Goal: Task Accomplishment & Management: Complete application form

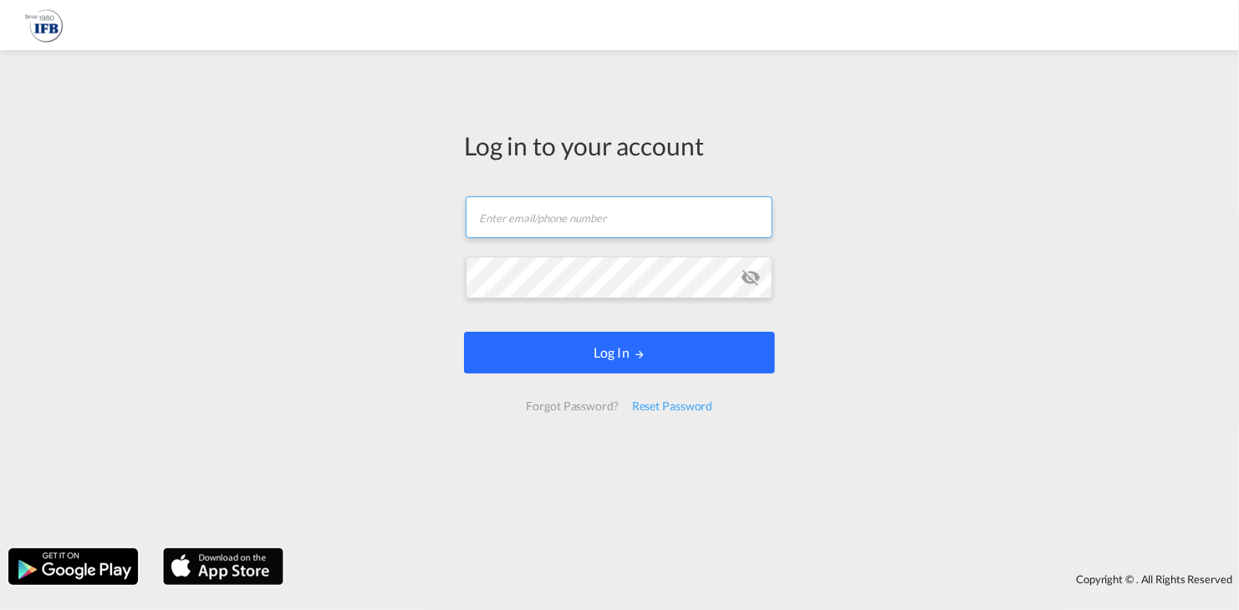
type input "jakub.trzcialkowski@ifb-poland.pl"
click at [611, 363] on button "Log In" at bounding box center [619, 353] width 311 height 42
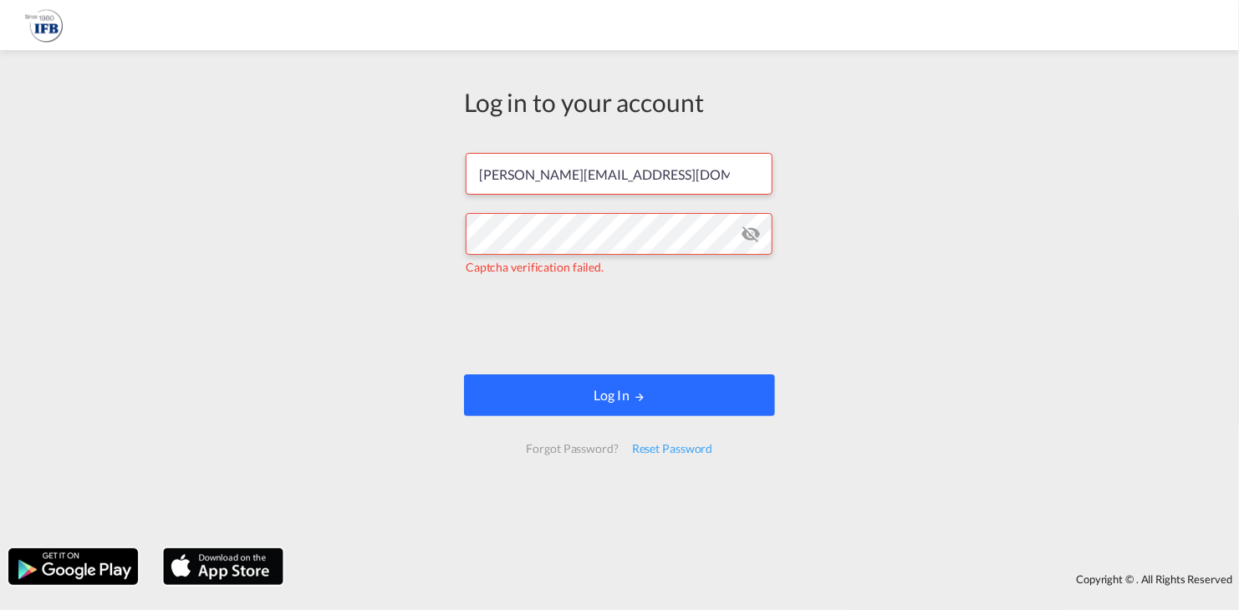
click at [617, 397] on button "Log In" at bounding box center [619, 396] width 311 height 42
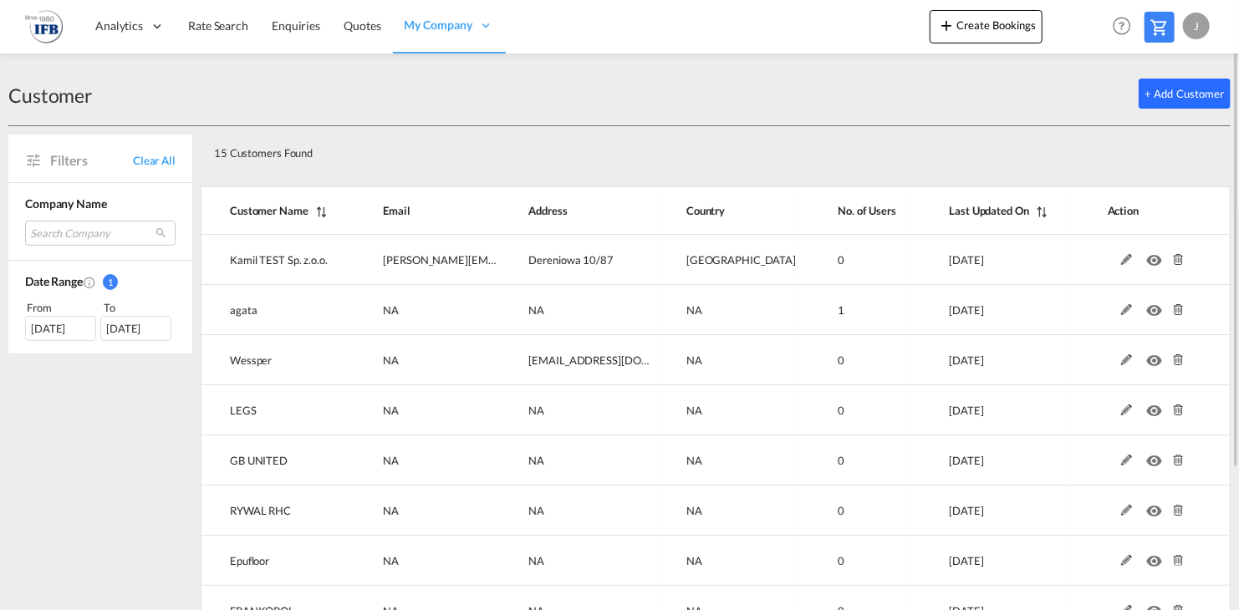
click at [1167, 94] on button "+ Add Customer" at bounding box center [1185, 94] width 92 height 30
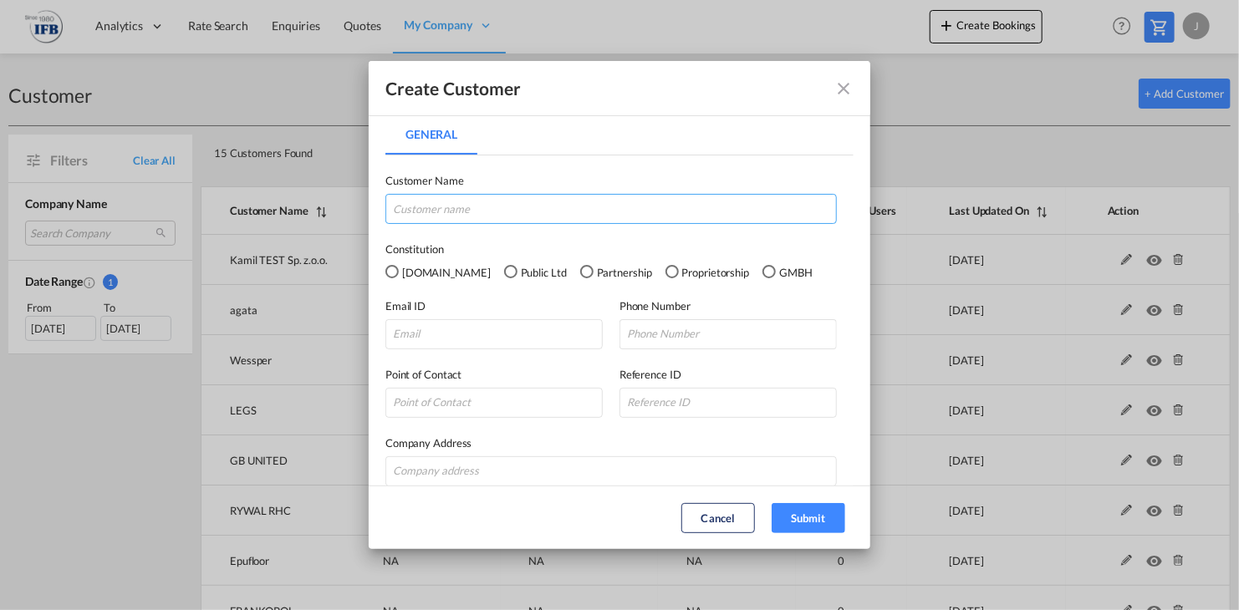
click at [536, 210] on input "General General ..." at bounding box center [612, 209] width 452 height 30
type input "TRZCIALEK"
click at [389, 268] on div "Pvt.Ltd" at bounding box center [392, 271] width 13 height 13
click at [441, 325] on input "General General ..." at bounding box center [494, 334] width 217 height 30
type input "trzcialek1985@interia.pl"
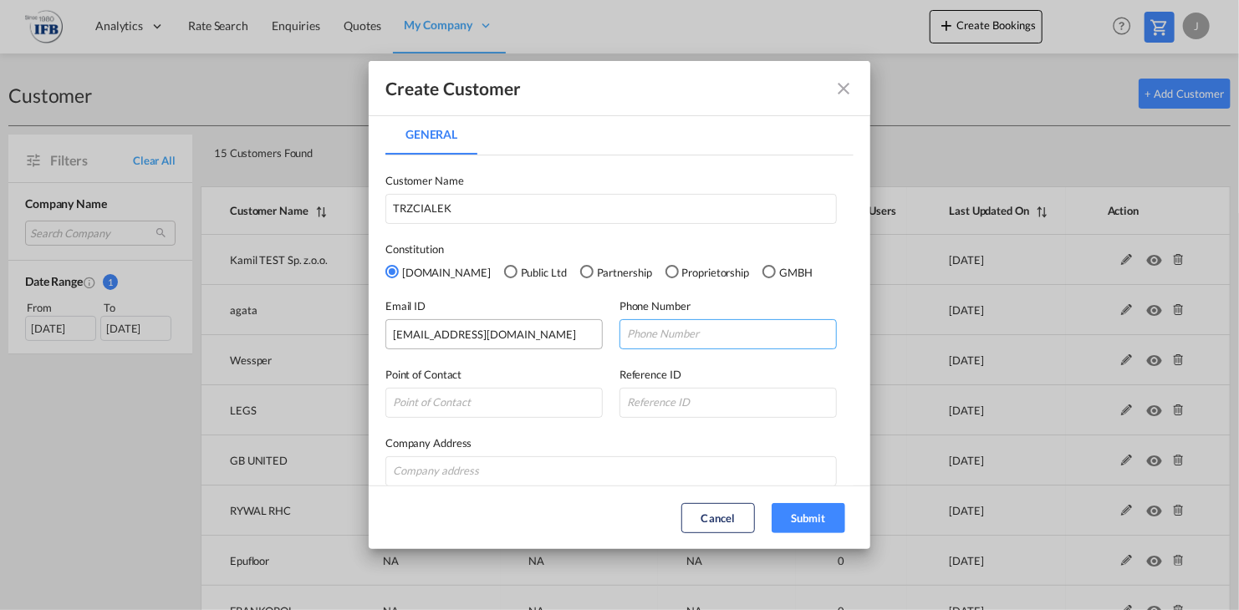
type input "514999890"
type input "Kalinowa 57"
type input "80-180"
drag, startPoint x: 696, startPoint y: 336, endPoint x: 607, endPoint y: 330, distance: 88.8
click at [607, 330] on div "Email ID trzcialek1985@interia.pl Phone Number 514999890" at bounding box center [620, 315] width 468 height 69
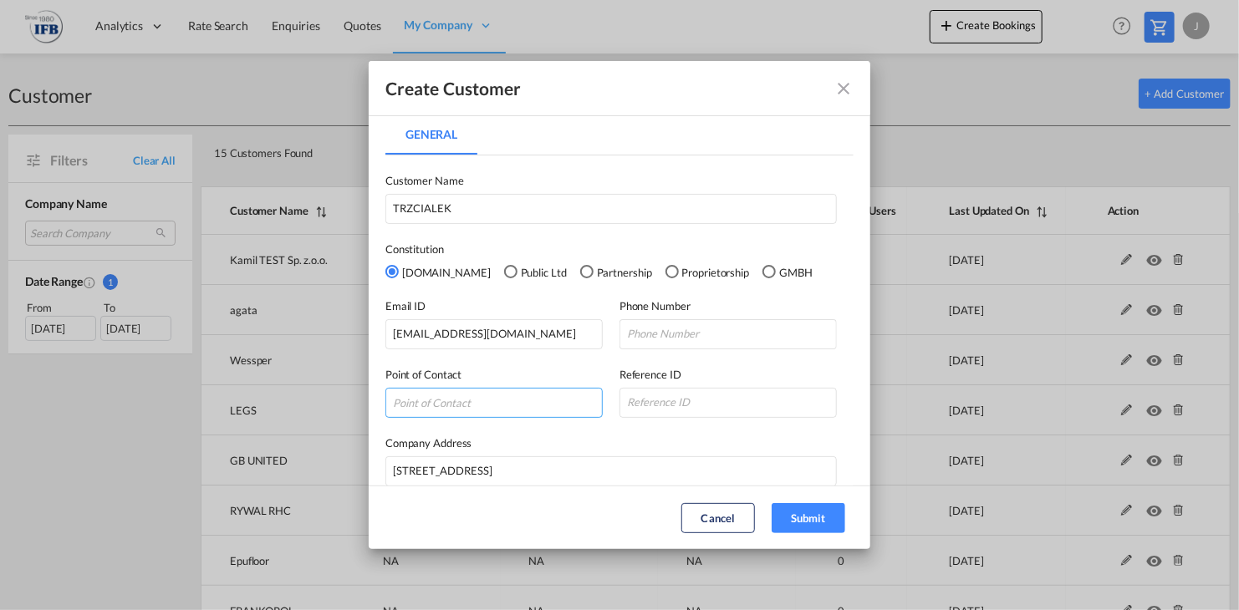
click at [484, 403] on input "General General ..." at bounding box center [494, 403] width 217 height 30
click at [678, 410] on input "General General ..." at bounding box center [728, 403] width 217 height 30
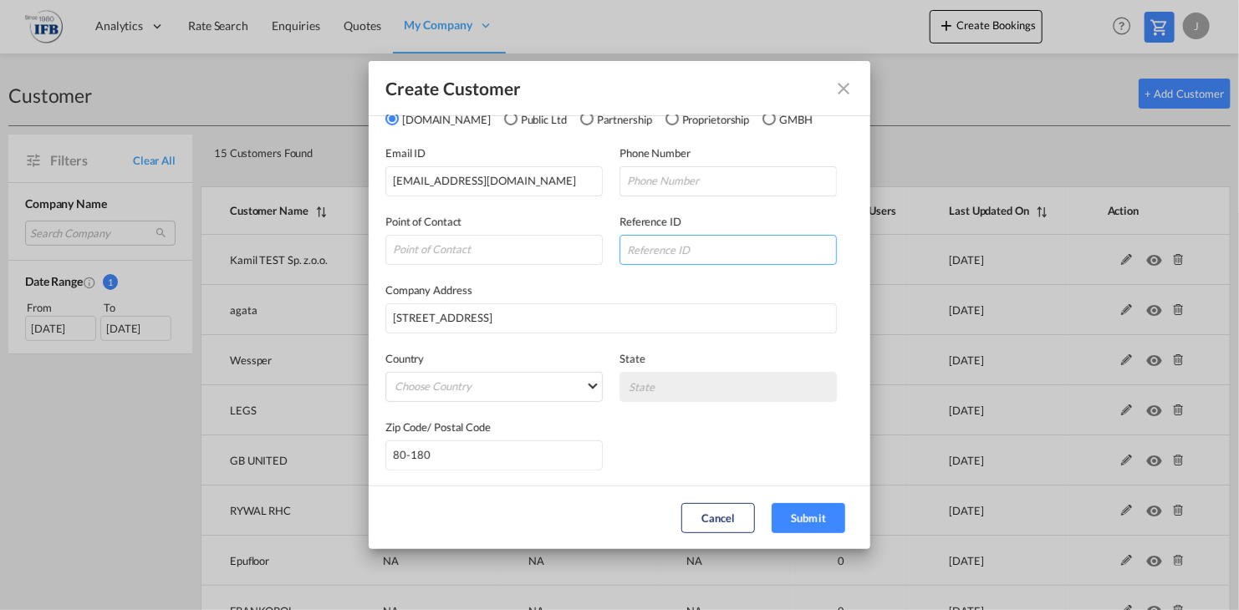
scroll to position [154, 0]
click at [792, 508] on button "Submit" at bounding box center [809, 518] width 74 height 30
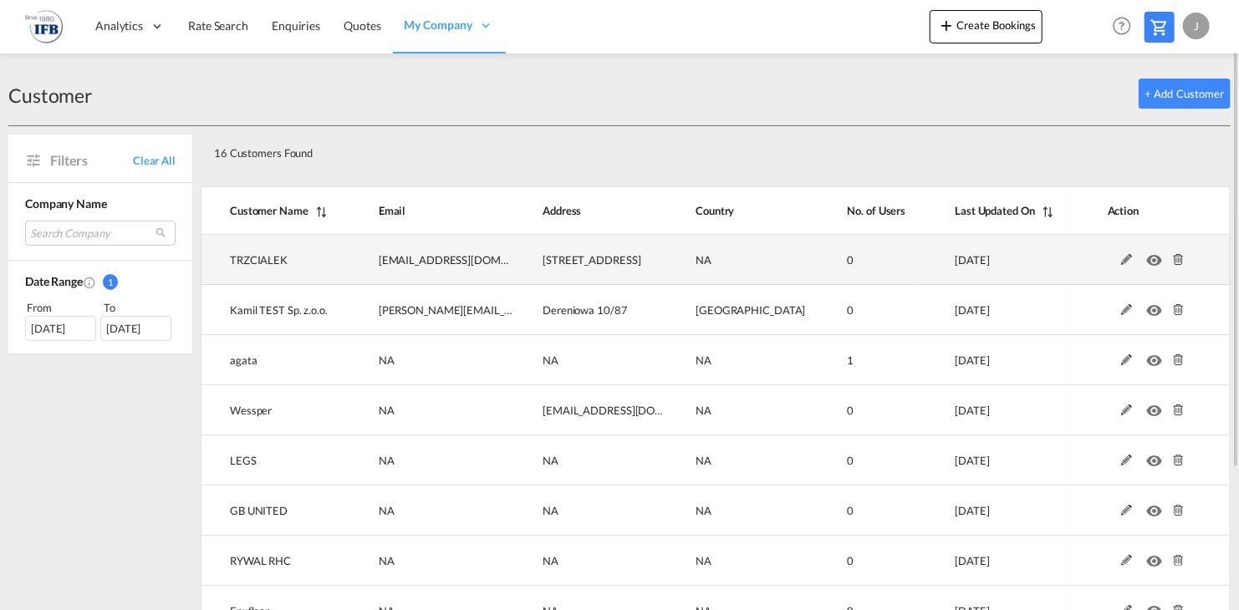
click at [1130, 260] on md-icon at bounding box center [1127, 260] width 22 height 12
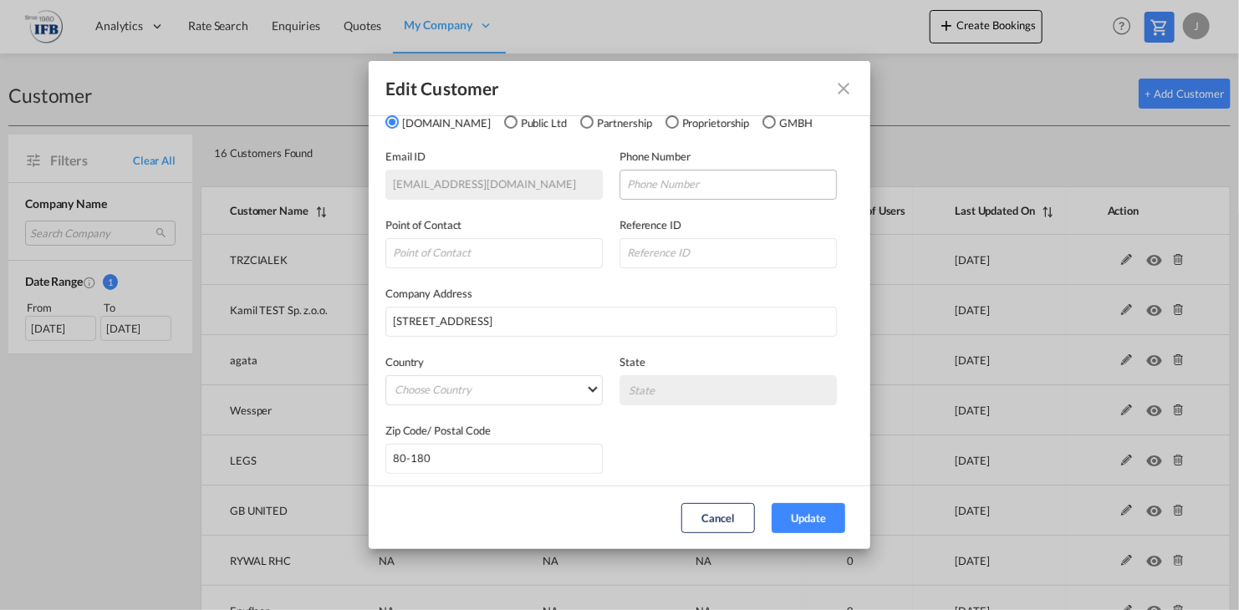
scroll to position [154, 0]
click at [851, 94] on md-icon "icon-close fg-AAA8AD" at bounding box center [844, 89] width 20 height 20
